Goal: Transaction & Acquisition: Purchase product/service

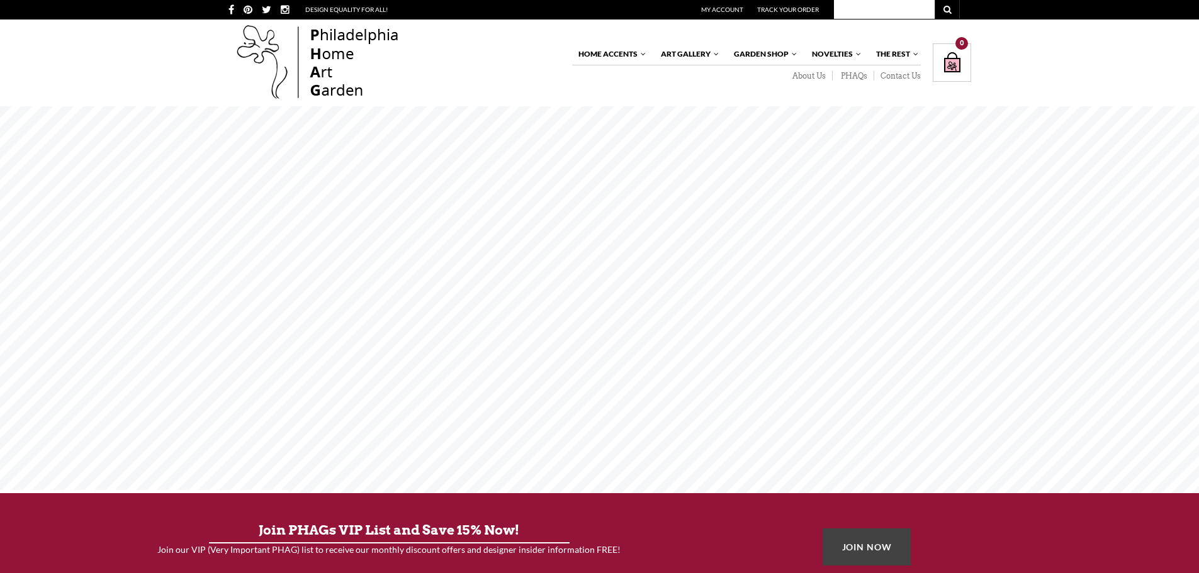
click at [848, 6] on input "text" at bounding box center [884, 9] width 101 height 19
type input "johnny rose"
click at [934, 0] on button "submit" at bounding box center [946, 9] width 25 height 19
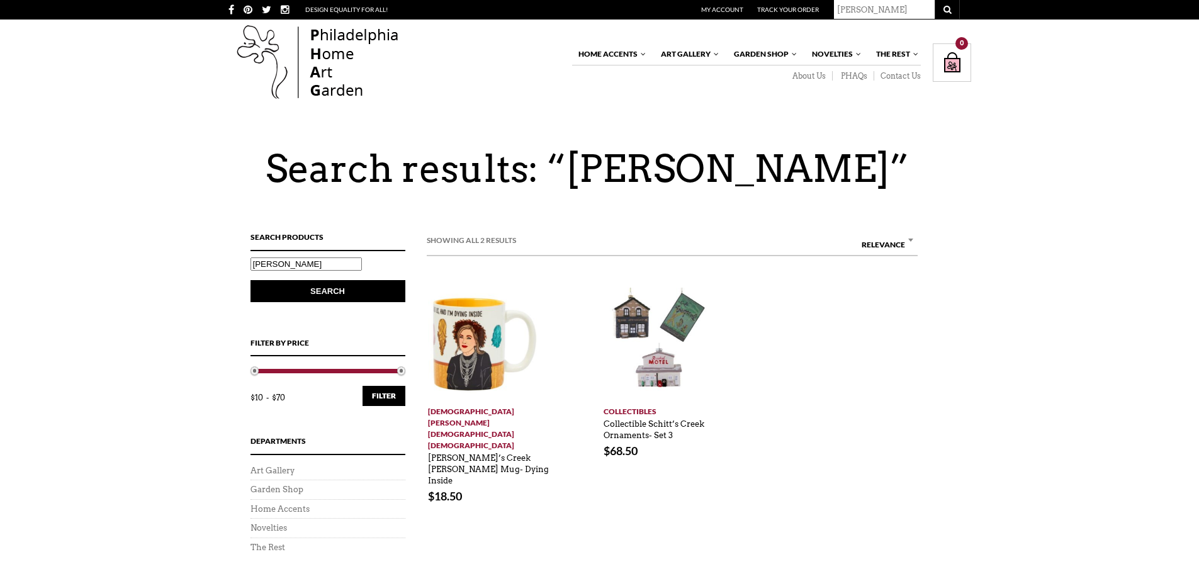
click at [902, 7] on input "johnny rose" at bounding box center [884, 9] width 101 height 19
type input "mug"
click at [934, 0] on button "submit" at bounding box center [946, 9] width 25 height 19
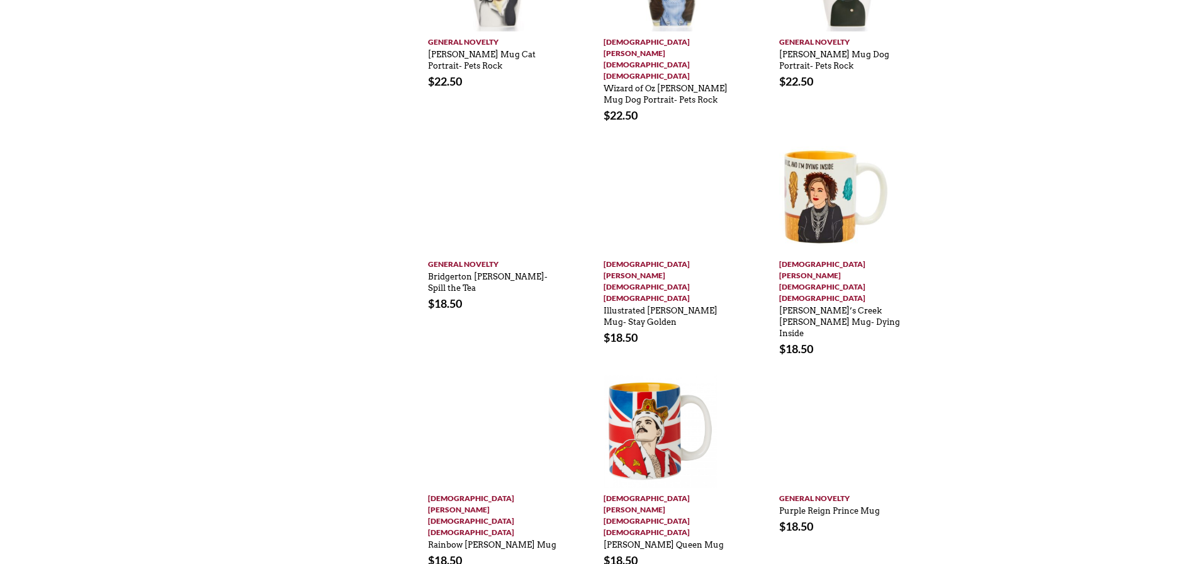
scroll to position [629, 0]
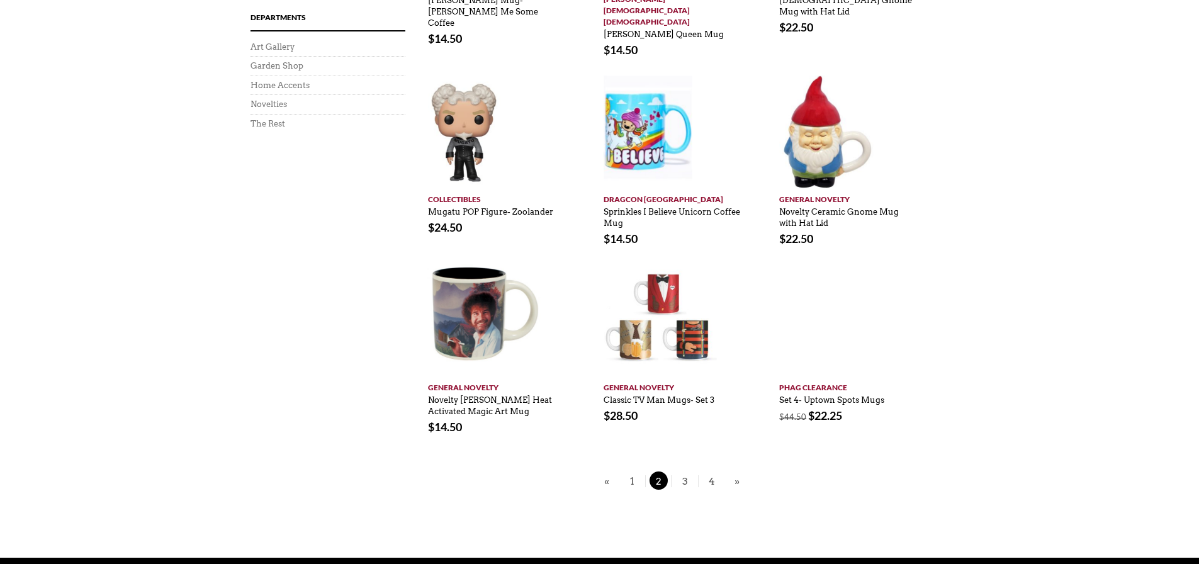
scroll to position [440, 0]
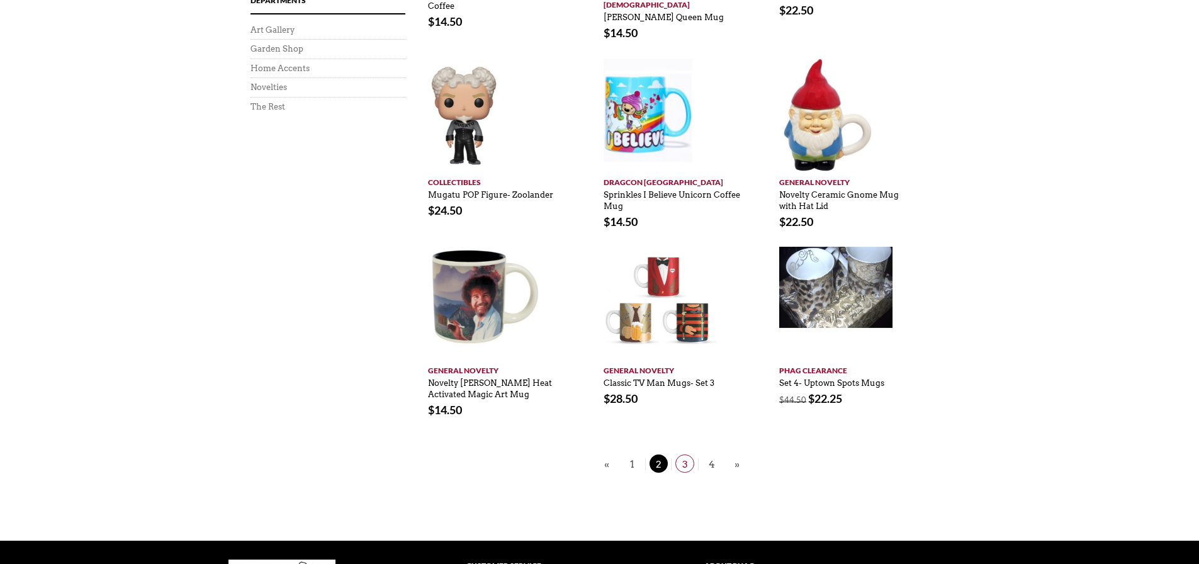
click at [686, 454] on span "3" at bounding box center [684, 463] width 19 height 18
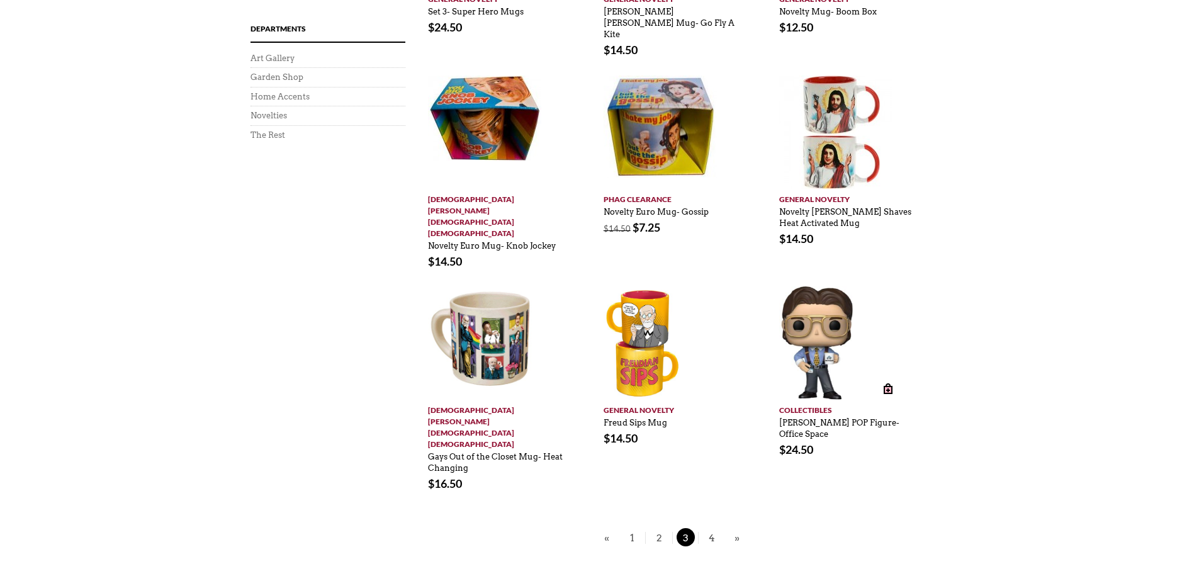
scroll to position [440, 0]
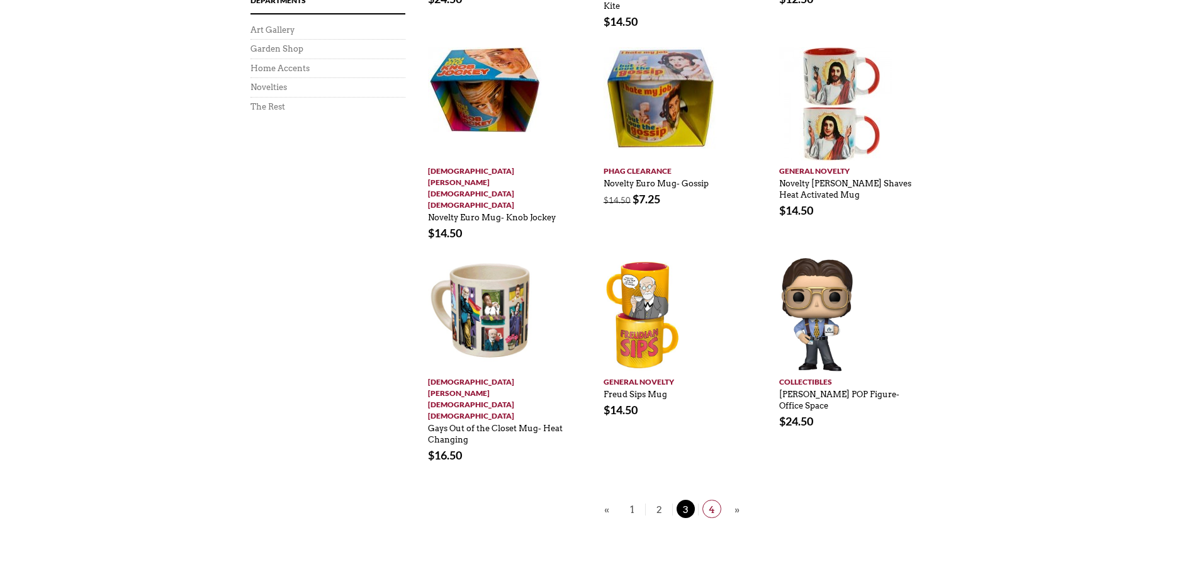
click at [709, 500] on span "4" at bounding box center [711, 509] width 19 height 18
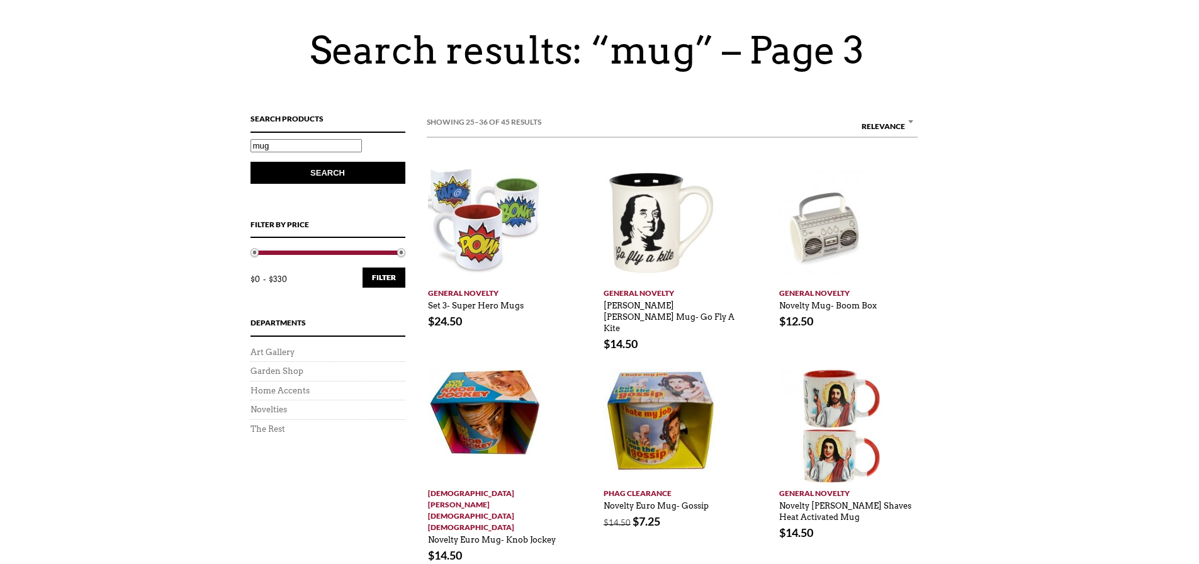
scroll to position [0, 0]
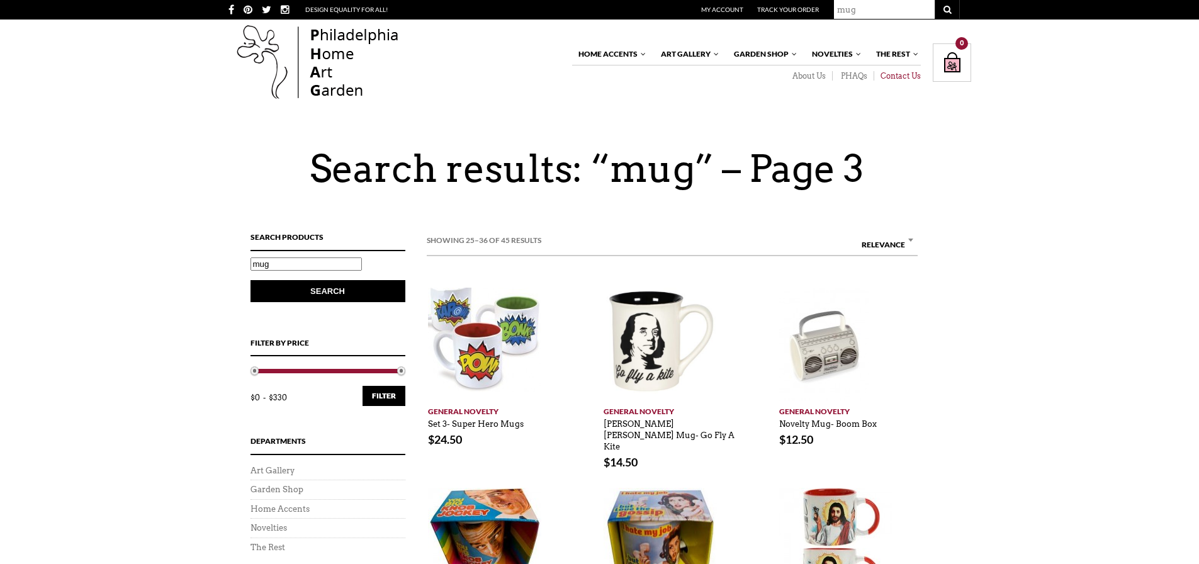
click at [907, 77] on link "Contact Us" at bounding box center [897, 76] width 47 height 10
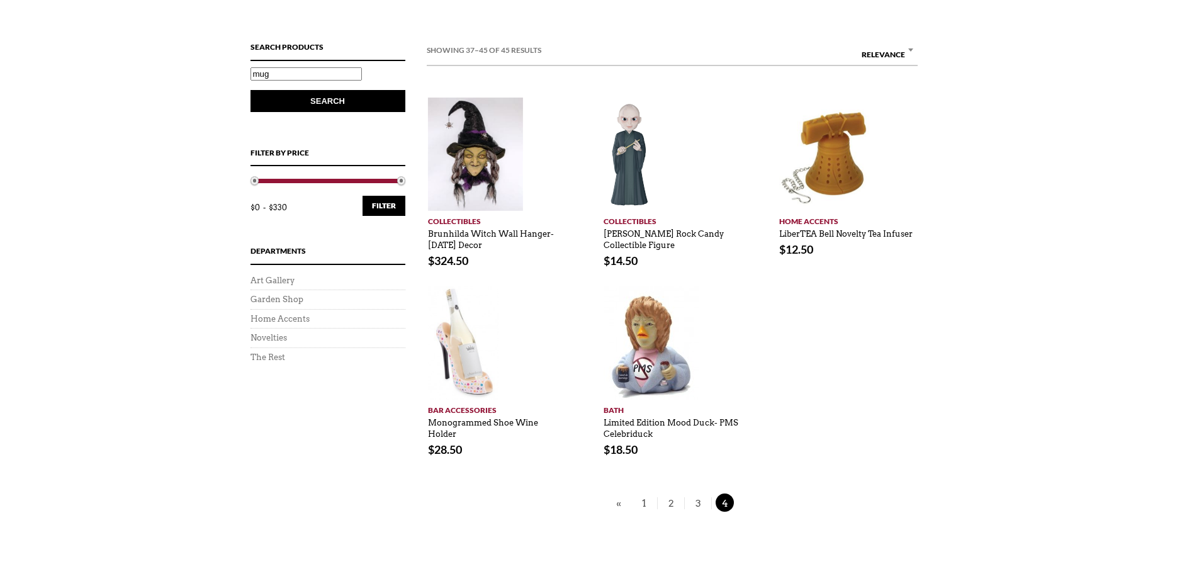
scroll to position [189, 0]
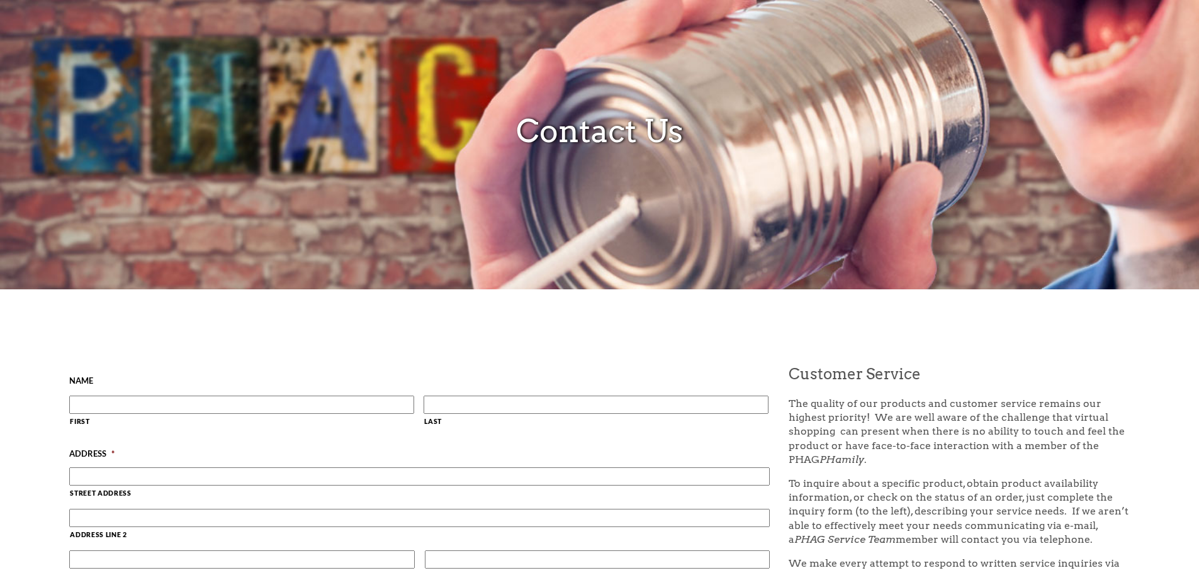
scroll to position [315, 0]
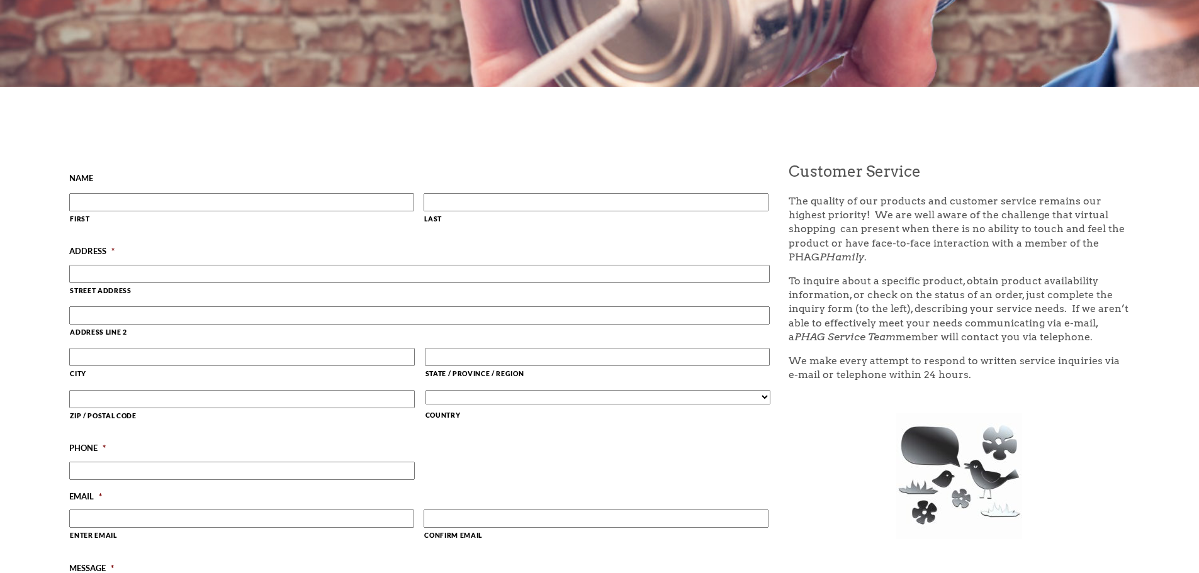
click at [237, 203] on input "First" at bounding box center [241, 202] width 345 height 18
type input "[PERSON_NAME]"
type input "Wagner"
type input "6516 Heritage"
type input "West Bloomfield"
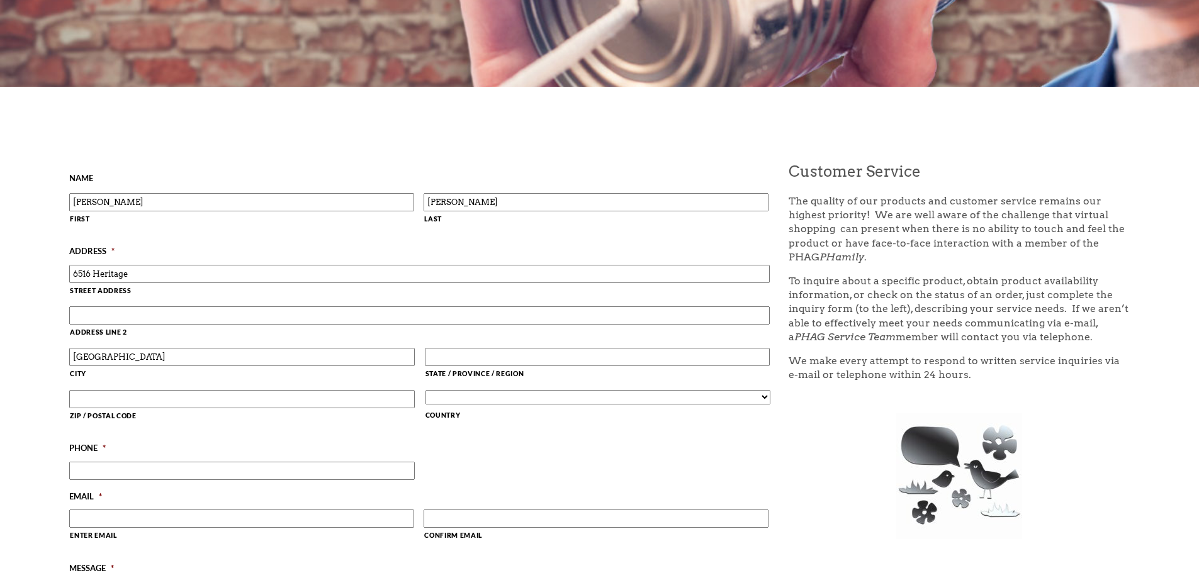
type input "MI"
type input "48322"
select select "United States"
type input "3135800801"
type input "amichaelwagner@gmail.com"
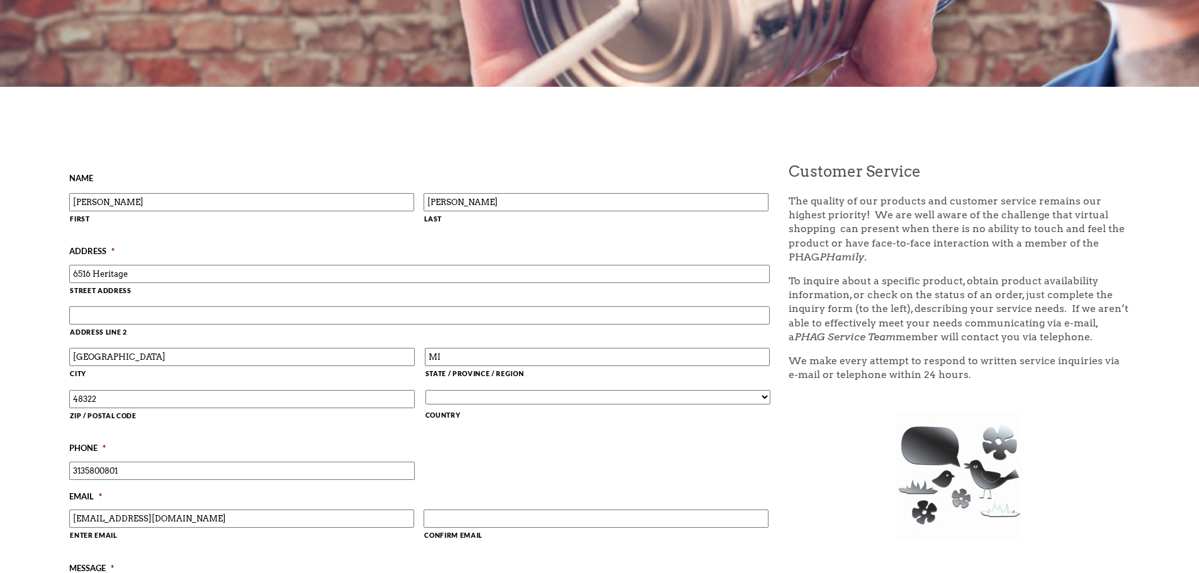
type input "amichaelwagner@gmail.com"
type input "(313) 580-0801"
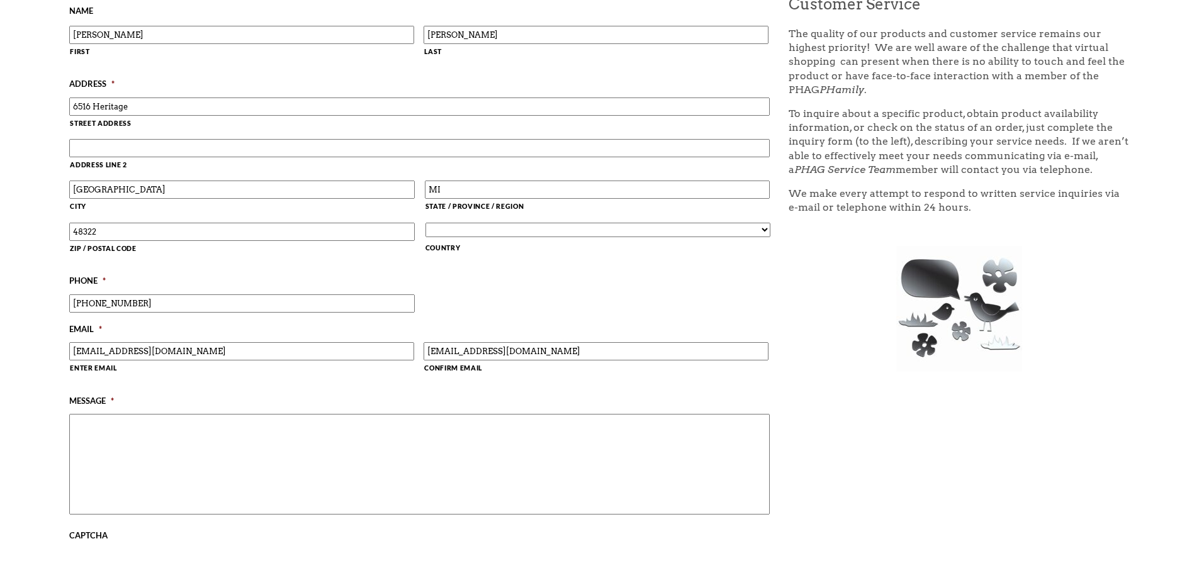
scroll to position [566, 0]
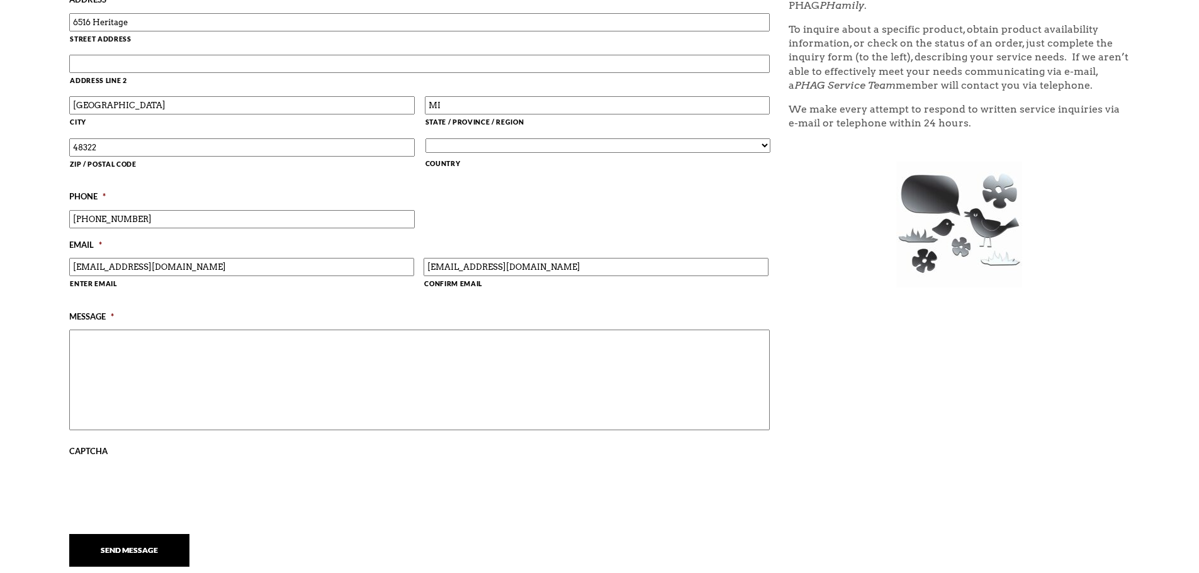
click at [193, 374] on textarea "Message *" at bounding box center [419, 380] width 700 height 101
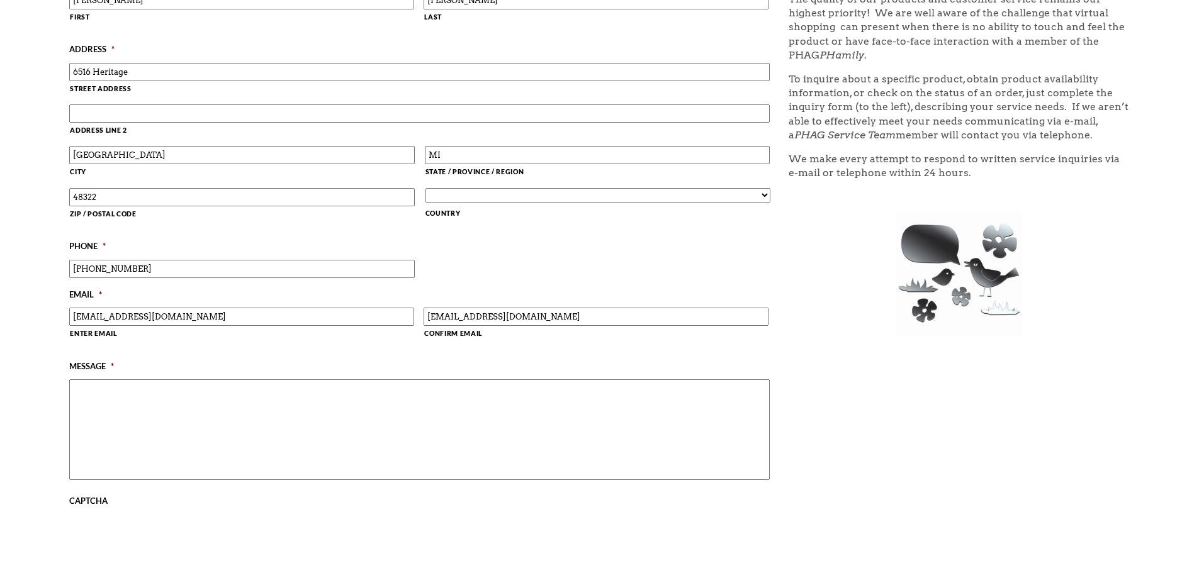
scroll to position [755, 0]
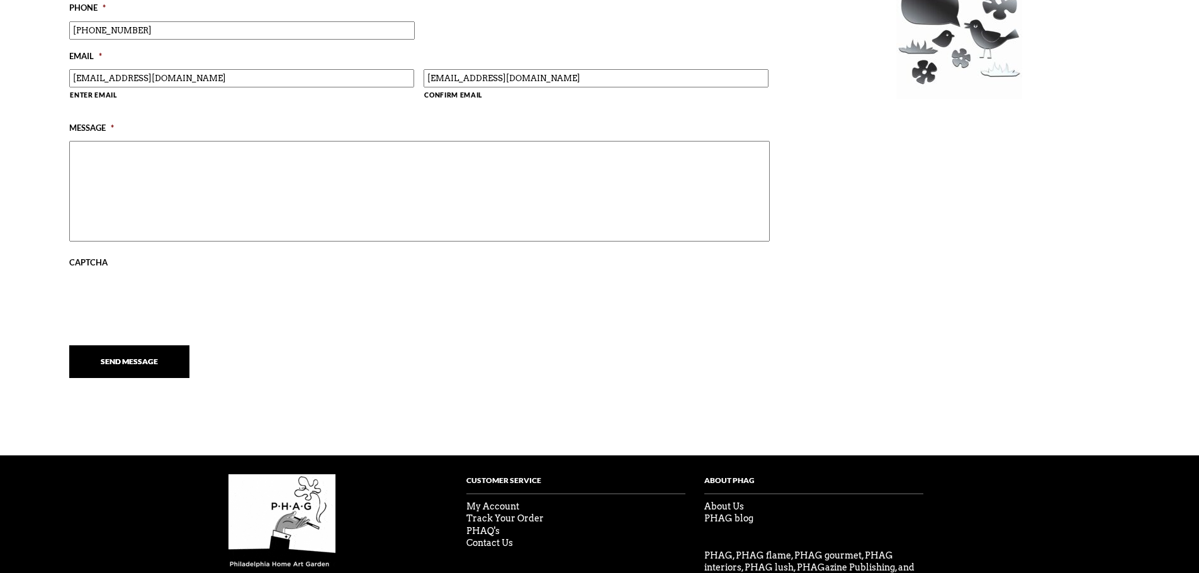
click at [226, 197] on textarea "Message *" at bounding box center [419, 191] width 700 height 101
type textarea "Hi there! I recently added your Da"
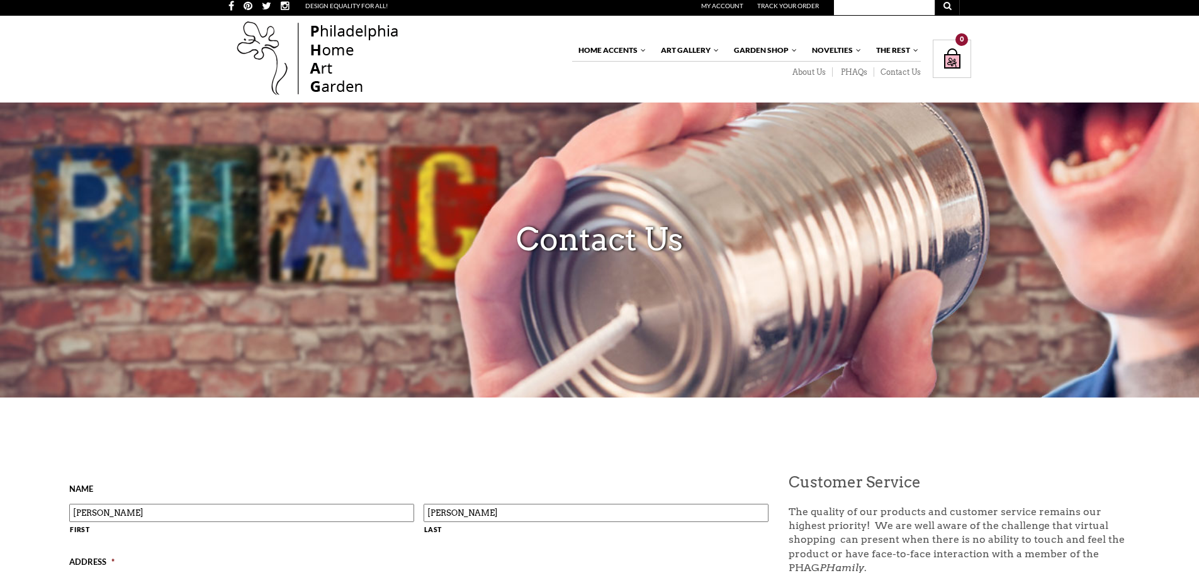
scroll to position [0, 0]
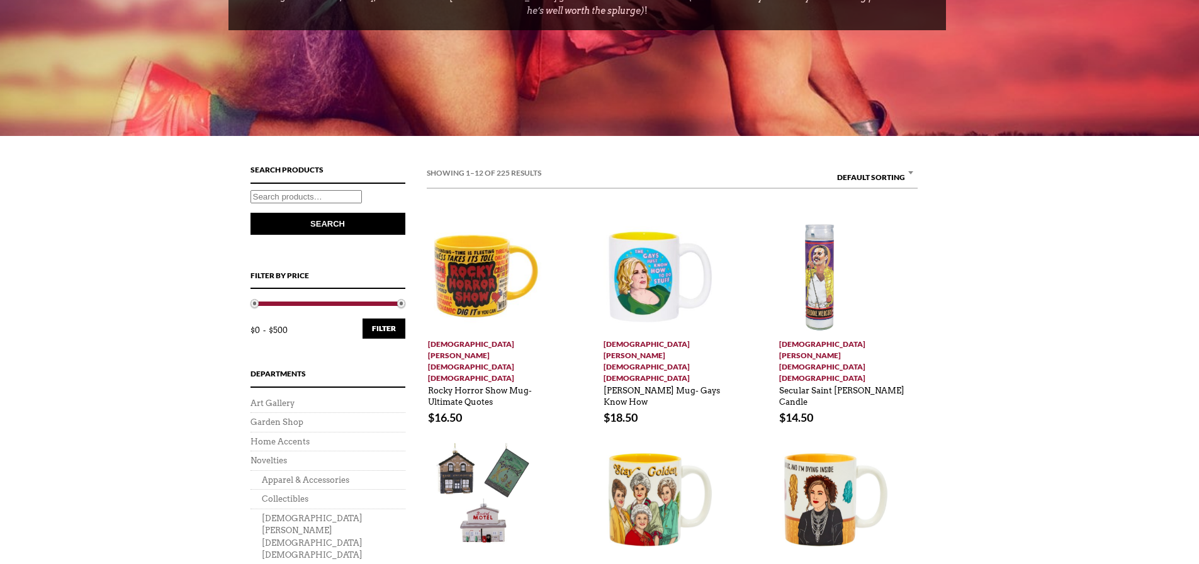
scroll to position [440, 0]
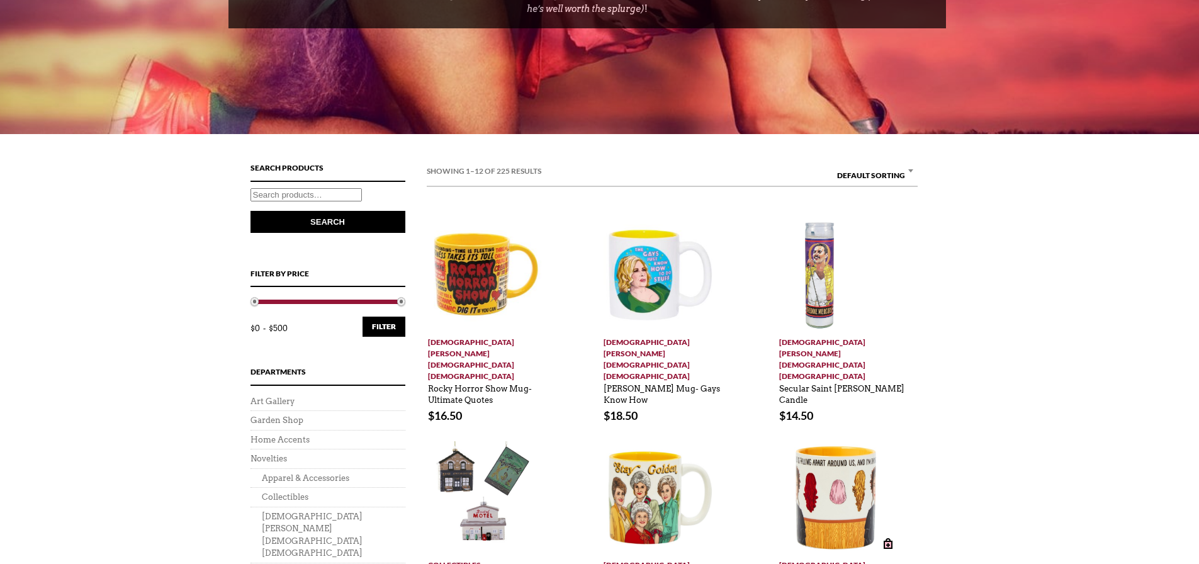
click at [798, 441] on img at bounding box center [835, 497] width 113 height 113
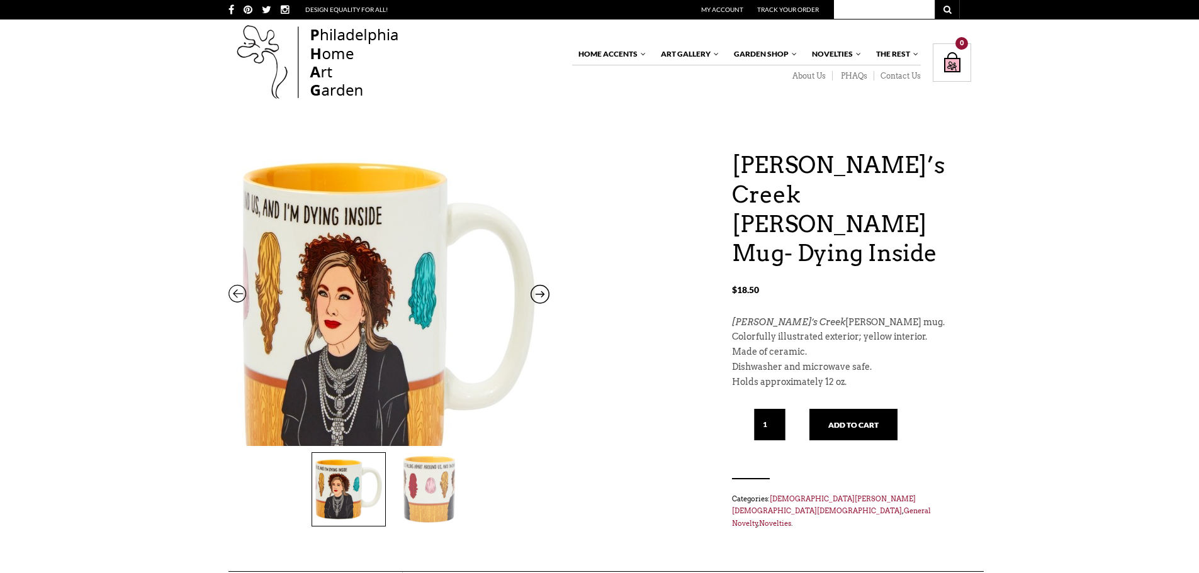
click at [314, 229] on img at bounding box center [388, 317] width 321 height 378
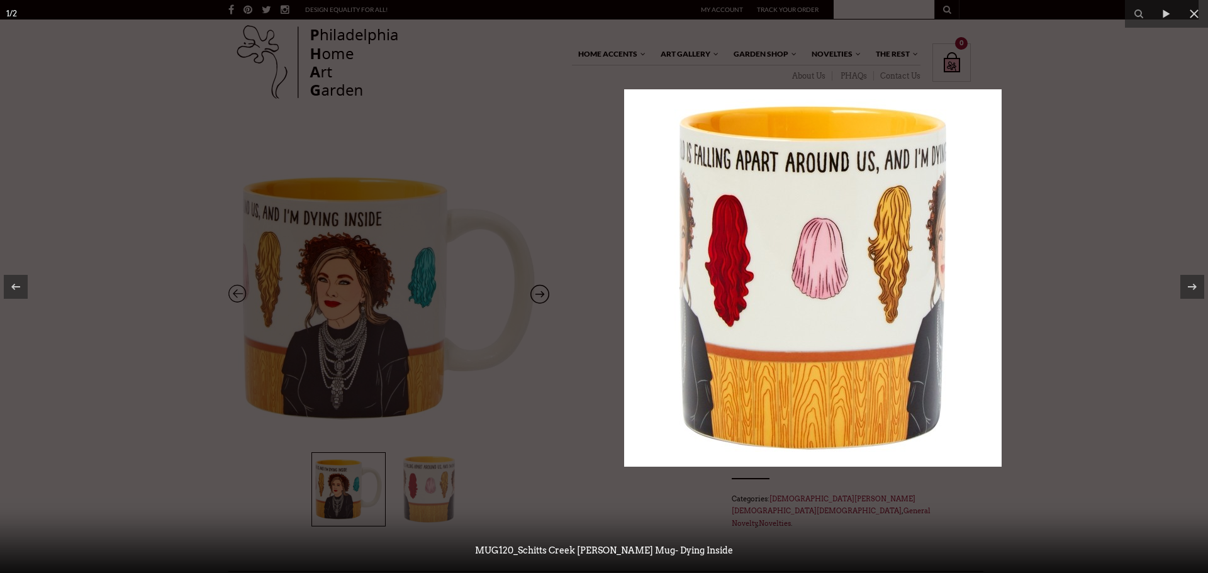
drag, startPoint x: 543, startPoint y: 240, endPoint x: -401, endPoint y: 154, distance: 947.8
click at [0, 154] on html "X A must-have collectible for Drag Race fans! The RuPaul-inspired Celebriduck: …" at bounding box center [604, 286] width 1208 height 573
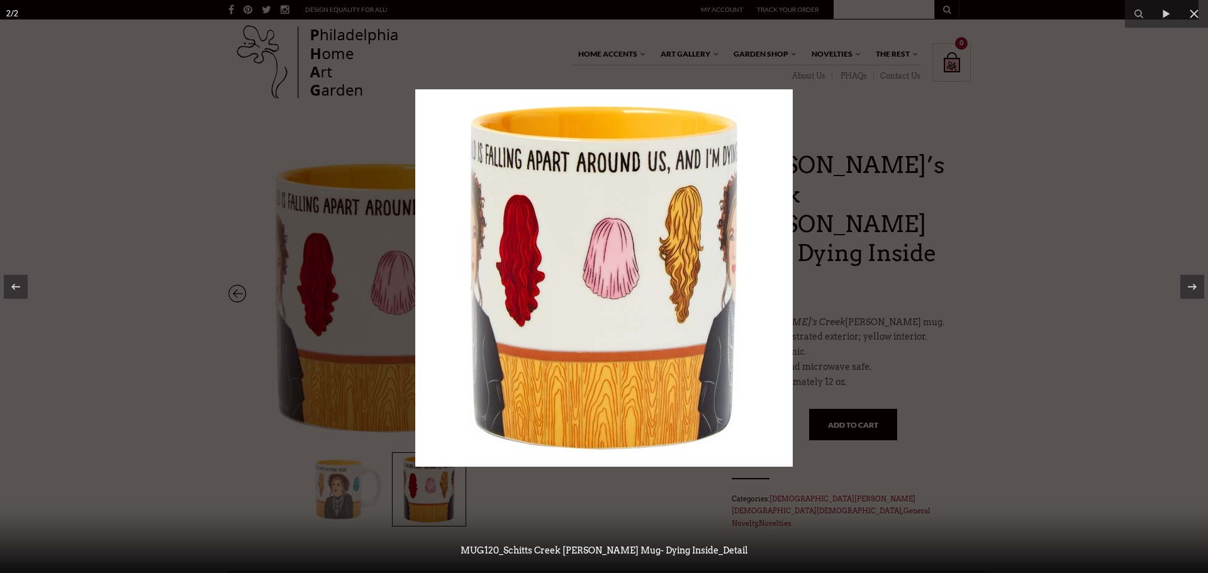
click at [156, 174] on div at bounding box center [604, 286] width 1208 height 573
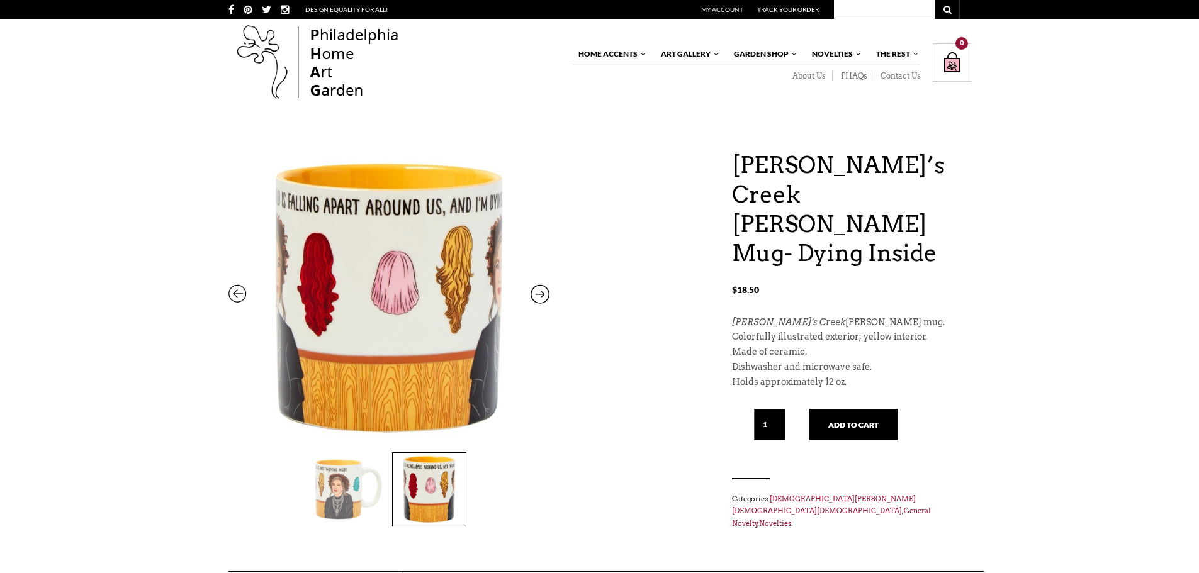
click at [325, 483] on img at bounding box center [348, 489] width 73 height 73
